Goal: Task Accomplishment & Management: Complete application form

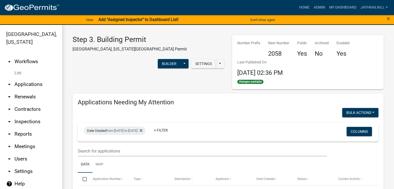
select select "2: 50"
click at [39, 68] on link "List" at bounding box center [31, 73] width 62 height 10
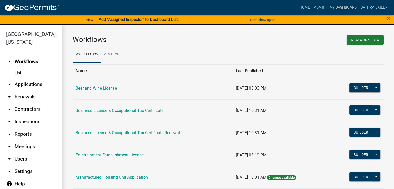
click at [30, 78] on link "arrow_drop_down Applications" at bounding box center [31, 84] width 62 height 12
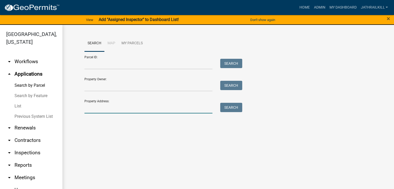
click at [107, 109] on input "Property Address:" at bounding box center [148, 108] width 128 height 11
type input "!"
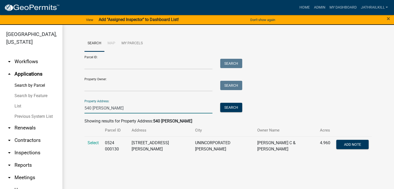
type input "540 [PERSON_NAME]"
click at [89, 146] on td "Select" at bounding box center [92, 145] width 17 height 19
click at [91, 144] on span "Select" at bounding box center [93, 142] width 11 height 5
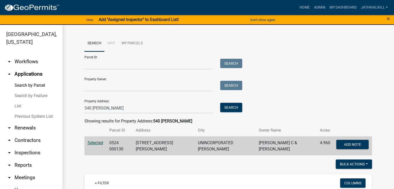
click at [72, 157] on div "Search Map My Parcels Parcel ID: Search Property Owner: Search Property Address…" at bounding box center [228, 182] width 332 height 314
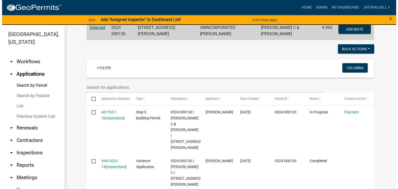
scroll to position [135, 0]
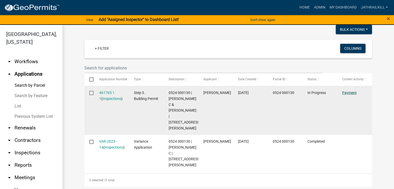
click at [346, 93] on link "Payment" at bounding box center [349, 93] width 15 height 4
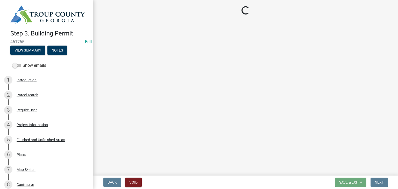
select select "3: 3"
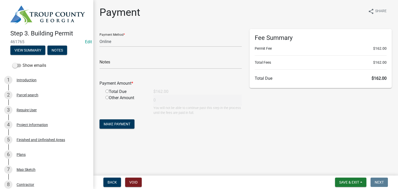
click at [109, 93] on div "Total Due" at bounding box center [126, 92] width 48 height 6
click at [107, 92] on input "radio" at bounding box center [106, 91] width 3 height 3
radio input "true"
type input "162"
click at [121, 125] on span "Make Payment" at bounding box center [117, 124] width 27 height 4
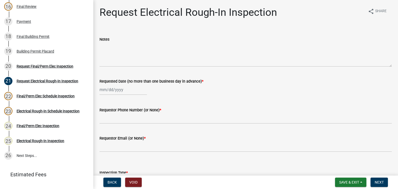
scroll to position [310, 0]
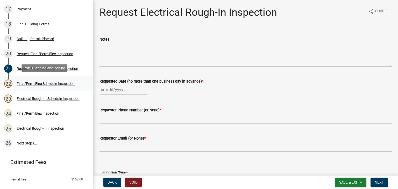
click at [42, 84] on div "Final/Perm Elec Schedule Inspection" at bounding box center [46, 84] width 58 height 4
click at [54, 83] on div "Final/Perm Elec Schedule Inspection" at bounding box center [46, 84] width 58 height 4
click at [72, 53] on div "Request Final/Perm Elec Inspection" at bounding box center [45, 54] width 57 height 4
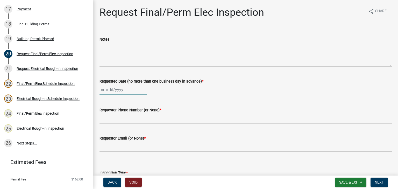
click at [127, 93] on div at bounding box center [122, 89] width 47 height 11
select select "8"
select select "2025"
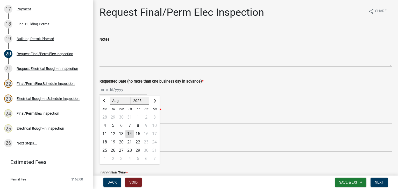
click at [130, 136] on div "14" at bounding box center [129, 134] width 8 height 8
type input "[DATE]"
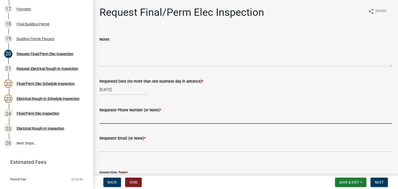
click at [133, 121] on input "Requestor Phone Number (or None) *" at bounding box center [245, 118] width 292 height 11
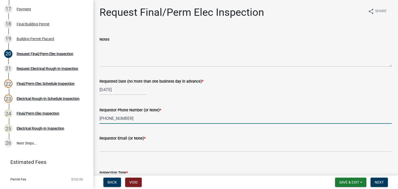
type input "706-594-1535"
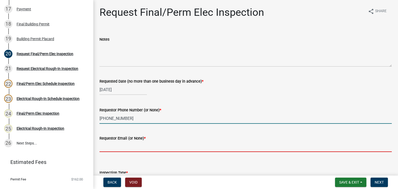
click at [133, 147] on input "Requestor Email (or None) *" at bounding box center [245, 146] width 292 height 11
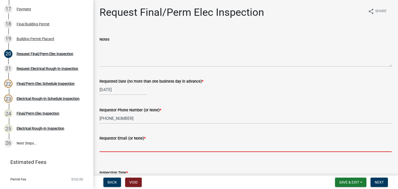
type input "None"
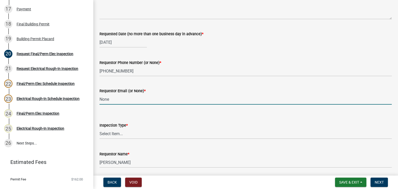
scroll to position [66, 0]
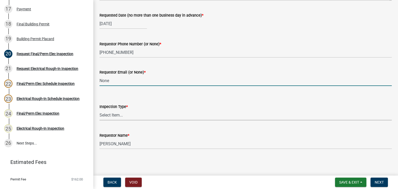
click at [183, 120] on select "Select Item... Final/Permanent Electrical" at bounding box center [245, 115] width 292 height 11
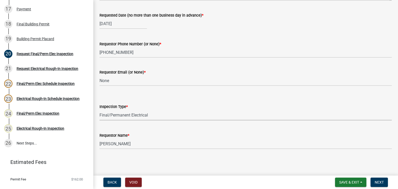
click at [99, 110] on select "Select Item... Final/Permanent Electrical" at bounding box center [245, 115] width 292 height 11
select select "15602396-5ec3-4d50-b7ba-128f4fe7a0c1"
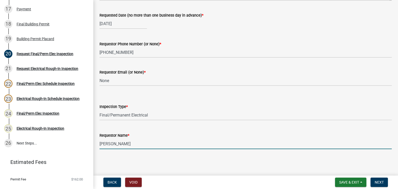
click at [183, 146] on input "James Lorimer Thrailkill Jr" at bounding box center [245, 144] width 292 height 11
type input "Kenny Adams"
click at [378, 181] on span "Next" at bounding box center [379, 182] width 9 height 4
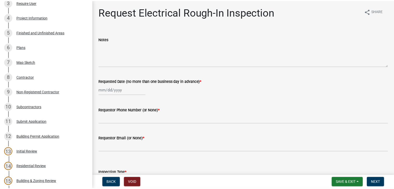
scroll to position [0, 0]
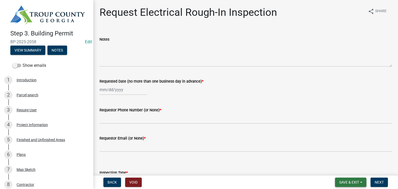
drag, startPoint x: 339, startPoint y: 179, endPoint x: 346, endPoint y: 182, distance: 7.4
click at [346, 182] on span "Save & Exit" at bounding box center [349, 182] width 20 height 4
click at [340, 172] on button "Save & Exit" at bounding box center [345, 169] width 41 height 12
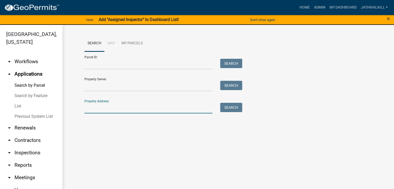
drag, startPoint x: 114, startPoint y: 112, endPoint x: 104, endPoint y: 106, distance: 12.2
click at [114, 112] on input "Property Address:" at bounding box center [148, 108] width 128 height 11
click at [88, 138] on main "Search Map My Parcels Parcel ID: Search Property Owner: Search Property Address…" at bounding box center [228, 110] width 332 height 170
click at [21, 67] on link "arrow_drop_down Workflows" at bounding box center [31, 61] width 62 height 12
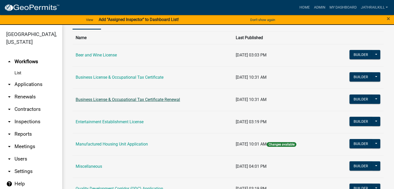
scroll to position [52, 0]
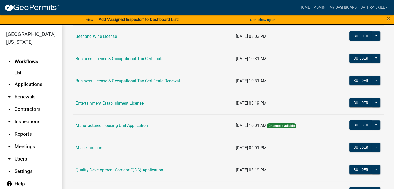
click at [33, 78] on link "arrow_drop_down Applications" at bounding box center [31, 84] width 62 height 12
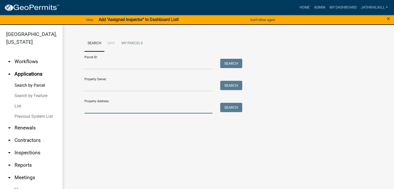
click at [133, 113] on input "Property Address:" at bounding box center [148, 108] width 128 height 11
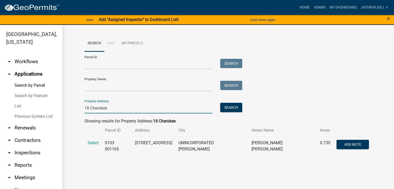
type input "18 Cherokee"
click at [100, 143] on td "Select" at bounding box center [92, 145] width 17 height 19
drag, startPoint x: 98, startPoint y: 142, endPoint x: 93, endPoint y: 140, distance: 6.0
click at [98, 142] on span "Select" at bounding box center [93, 142] width 11 height 5
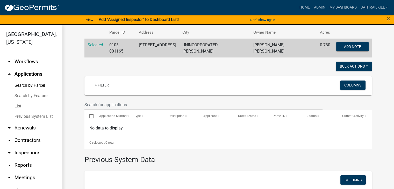
scroll to position [104, 0]
